Goal: Task Accomplishment & Management: Manage account settings

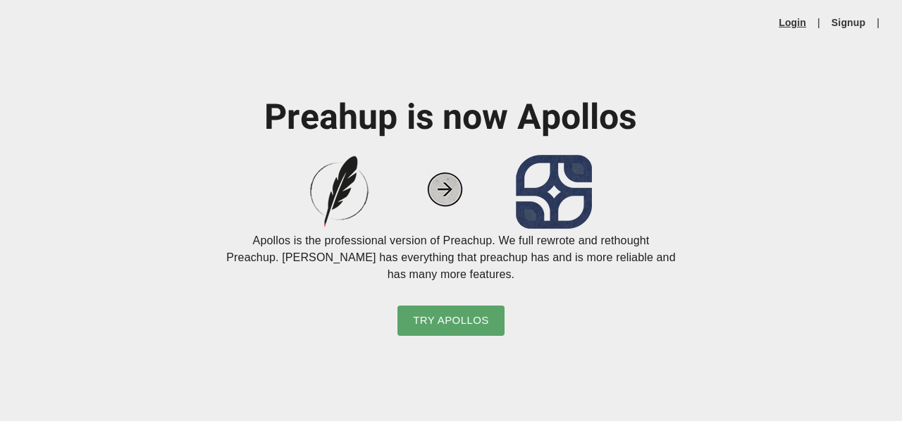
click at [798, 23] on link "Login" at bounding box center [791, 22] width 27 height 14
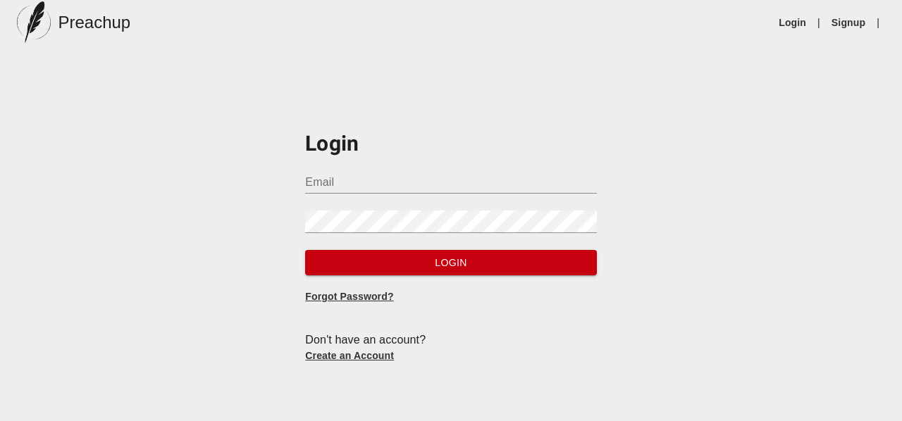
click at [462, 178] on input "Email" at bounding box center [450, 182] width 291 height 23
type input "[EMAIL_ADDRESS][DOMAIN_NAME]"
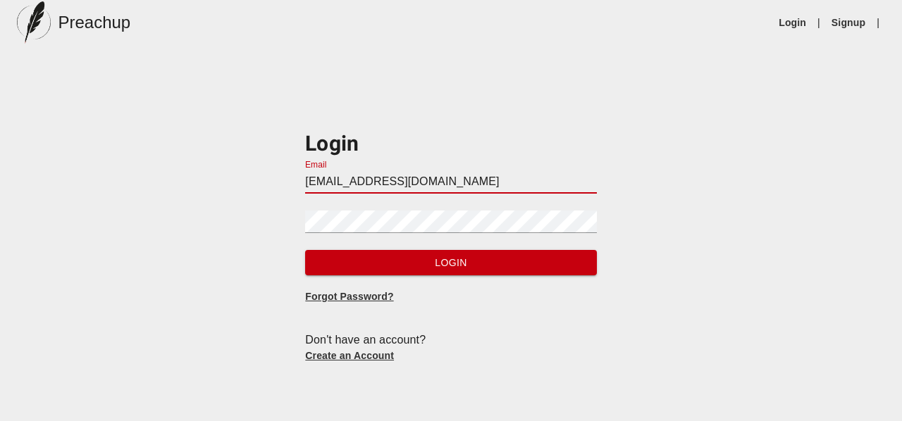
click at [457, 209] on div "Password" at bounding box center [450, 216] width 291 height 34
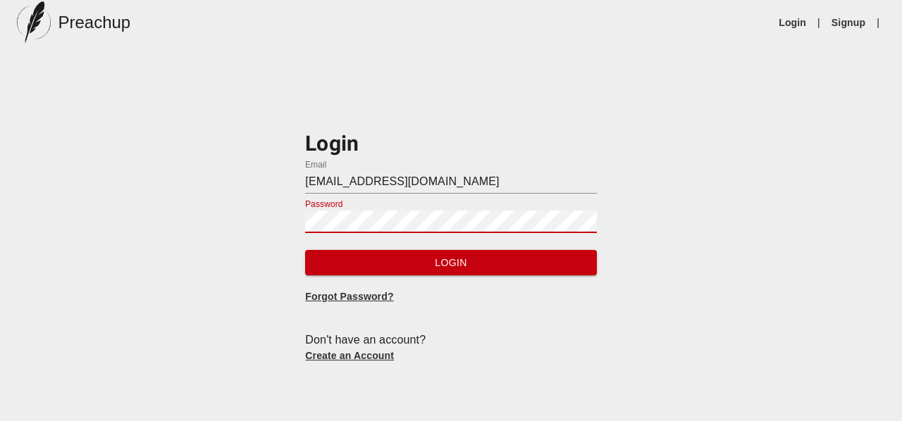
click at [305, 250] on button "Login" at bounding box center [450, 263] width 291 height 26
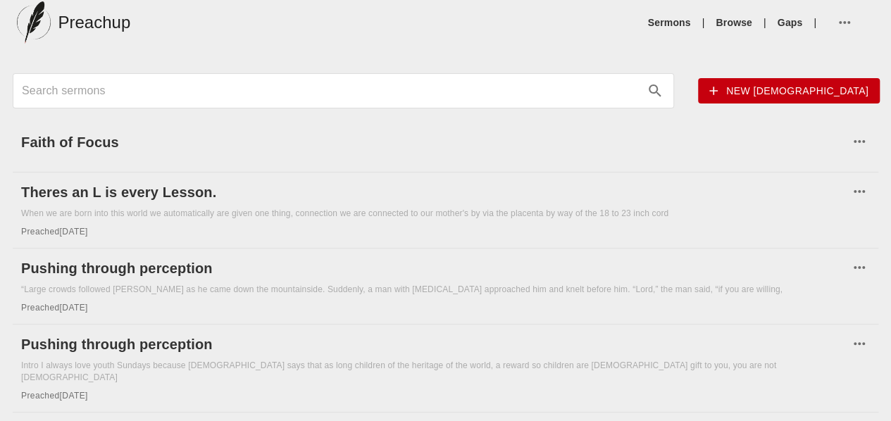
click at [452, 214] on div "When we are born into this world we automatically are given one thing, connecti…" at bounding box center [445, 214] width 849 height 12
click at [361, 157] on div "Faith of Focus" at bounding box center [446, 147] width 866 height 49
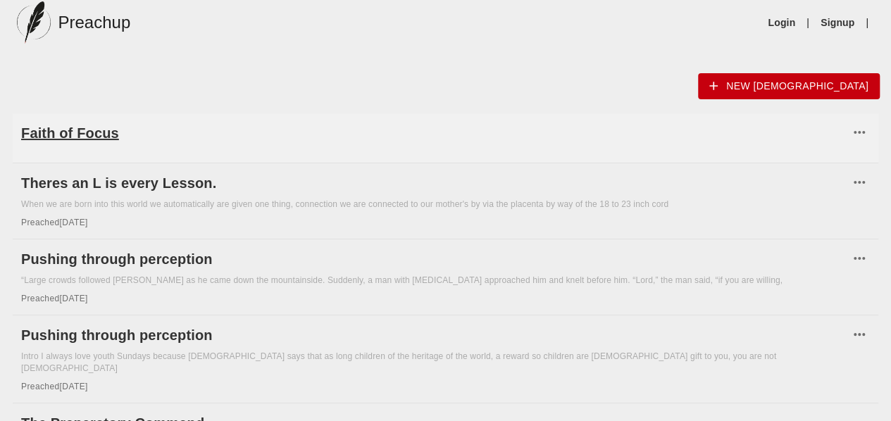
click at [188, 128] on h6 "Faith of Focus" at bounding box center [435, 133] width 828 height 23
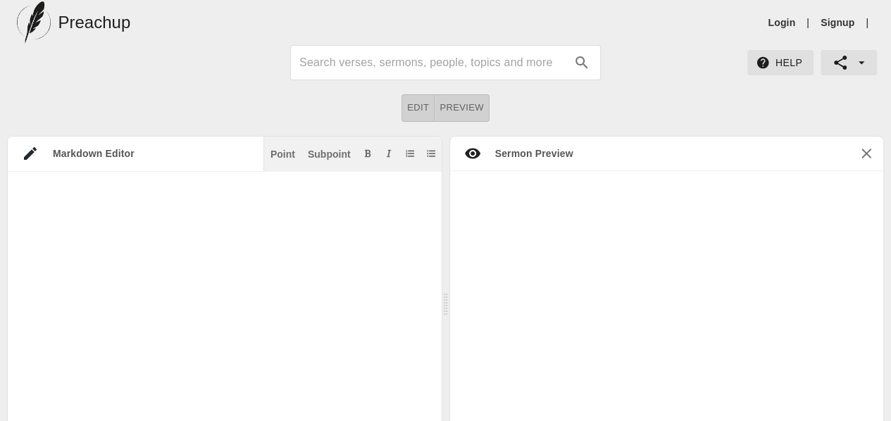
scroll to position [51, 0]
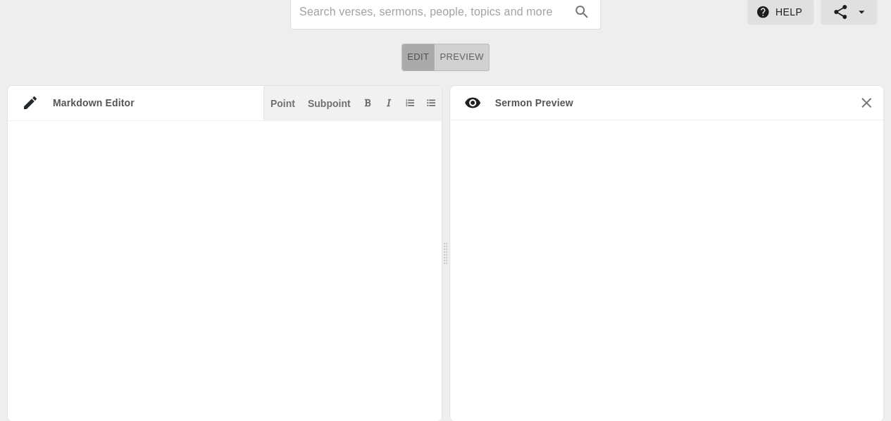
click at [428, 51] on span "Edit" at bounding box center [418, 57] width 22 height 16
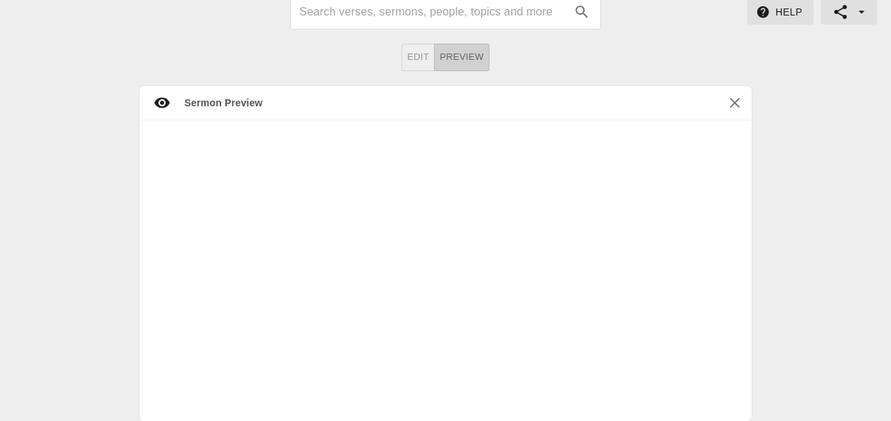
scroll to position [0, 0]
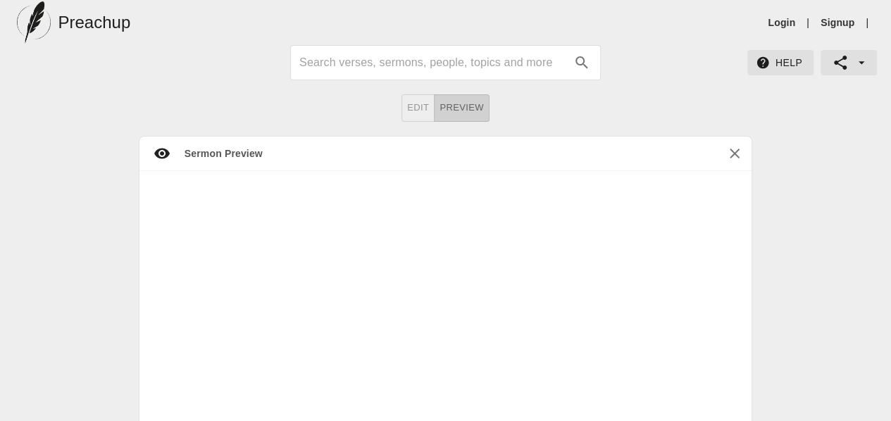
click at [166, 157] on icon at bounding box center [162, 153] width 17 height 17
click at [163, 153] on icon at bounding box center [161, 153] width 15 height 11
click at [779, 20] on link "Login" at bounding box center [781, 22] width 27 height 14
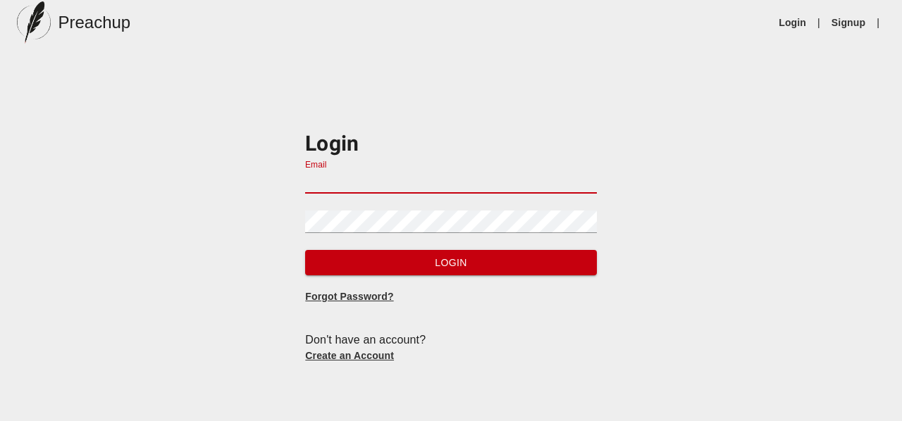
click at [481, 183] on input "Email" at bounding box center [450, 182] width 291 height 23
type input "[EMAIL_ADDRESS][DOMAIN_NAME]"
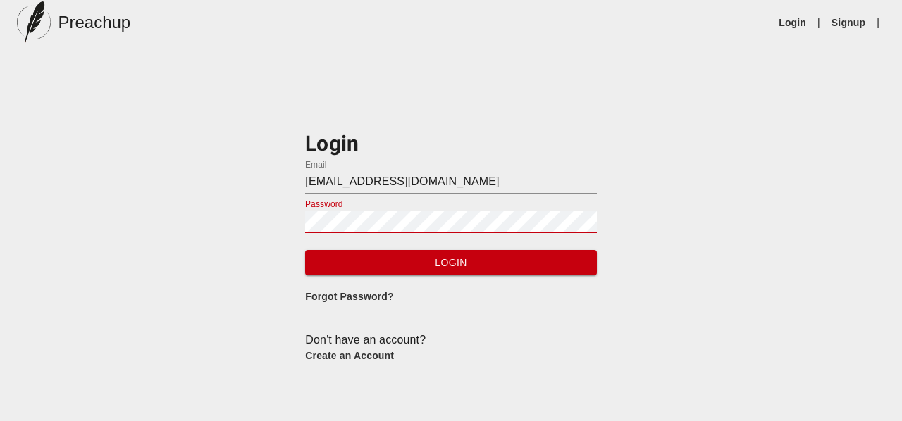
click at [305, 250] on button "Login" at bounding box center [450, 263] width 291 height 26
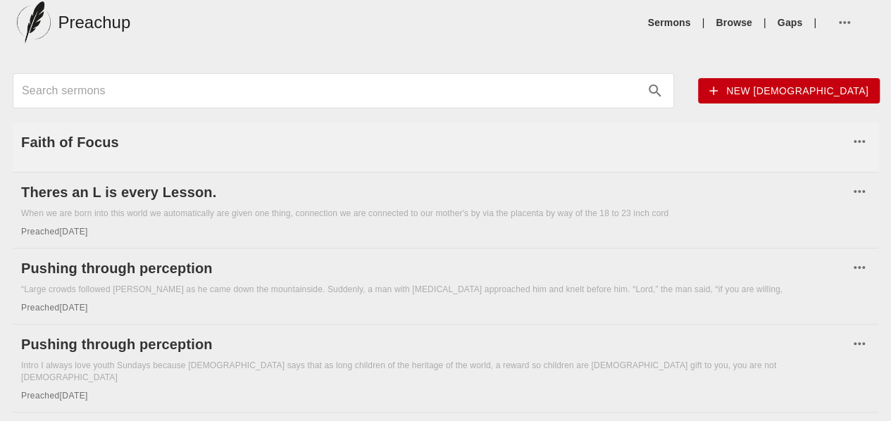
click at [249, 161] on div "Faith of Focus" at bounding box center [446, 147] width 866 height 49
click at [247, 141] on h6 "Faith of Focus" at bounding box center [435, 142] width 828 height 23
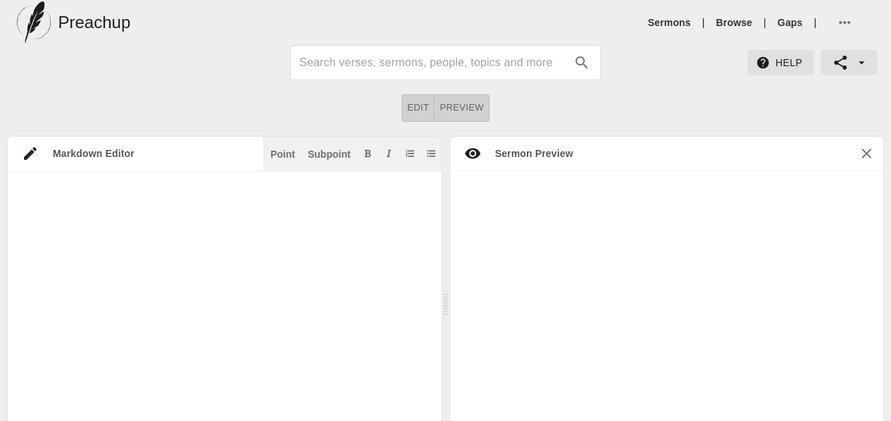
click at [111, 26] on h5 "Preachup" at bounding box center [94, 22] width 73 height 23
